Goal: Transaction & Acquisition: Purchase product/service

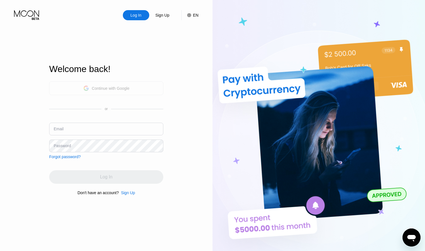
click at [119, 89] on div "Continue with Google" at bounding box center [111, 88] width 38 height 4
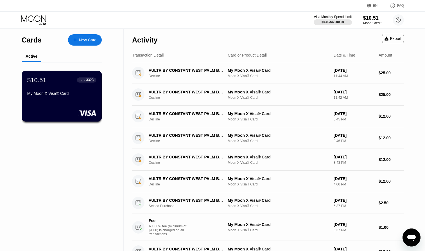
click at [67, 101] on div "$10.51 ● ● ● ● 3323 My Moon X Visa® Card" at bounding box center [62, 96] width 80 height 51
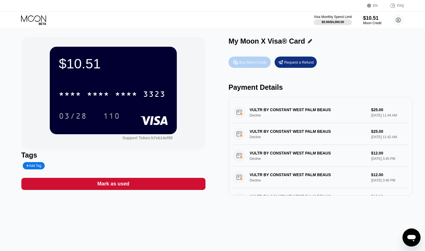
click at [262, 60] on div "Buy Moon Credit" at bounding box center [252, 62] width 27 height 5
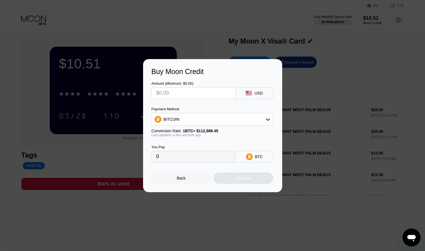
click at [206, 91] on input "text" at bounding box center [193, 92] width 74 height 11
click at [211, 121] on div "BITCOIN" at bounding box center [212, 118] width 121 height 11
click at [195, 147] on div "USDT on TRON" at bounding box center [216, 147] width 106 height 4
type input "0.00"
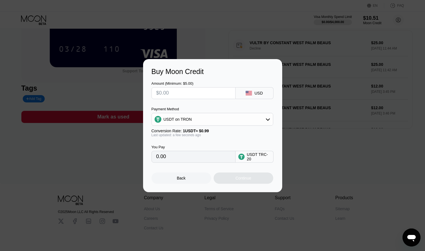
scroll to position [73, 0]
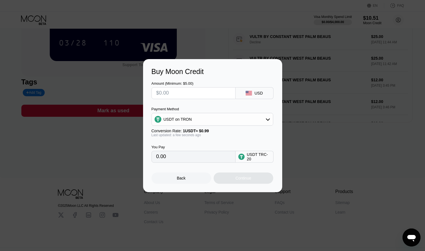
click at [194, 91] on input "text" at bounding box center [193, 92] width 74 height 11
type input "$50"
type input "50.51"
type input "$50"
click at [237, 177] on div "Continue" at bounding box center [243, 178] width 16 height 4
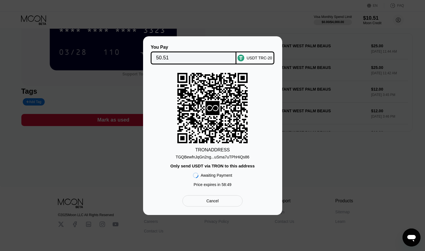
scroll to position [61, 0]
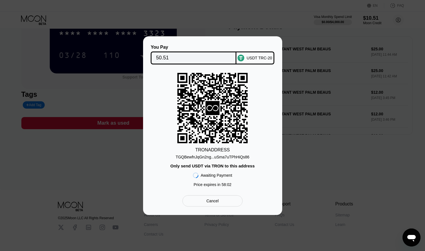
click at [204, 205] on div "Cancel" at bounding box center [212, 200] width 60 height 11
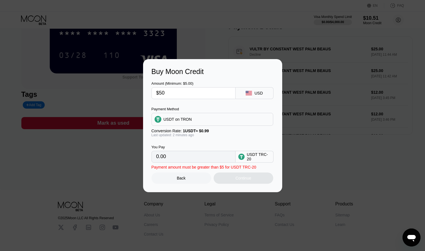
type input "50.51"
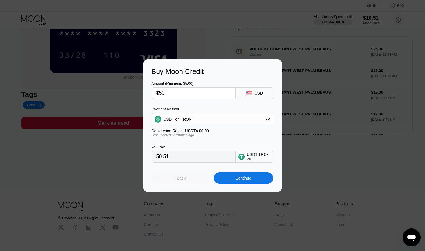
click at [186, 178] on div "Back" at bounding box center [181, 177] width 60 height 11
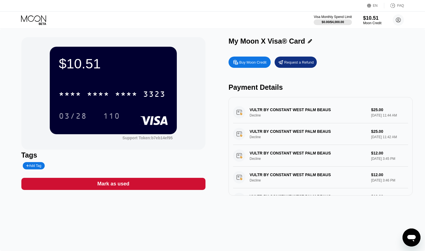
scroll to position [0, 0]
